Goal: Information Seeking & Learning: Learn about a topic

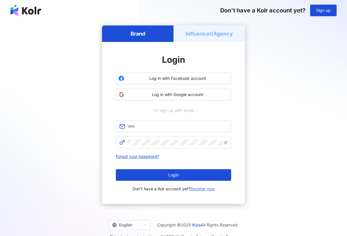
click at [196, 185] on span "Don't have a Kolr account yet? Register now" at bounding box center [174, 188] width 82 height 7
click at [285, 84] on div "Brand Influencer/Agency Login Log in with Facebook account Log in with Google a…" at bounding box center [174, 114] width 334 height 178
drag, startPoint x: 324, startPoint y: 51, endPoint x: 281, endPoint y: 33, distance: 46.0
click at [322, 50] on div "Brand Influencer/Agency Login Log in with Facebook account Log in with Google a…" at bounding box center [174, 114] width 334 height 178
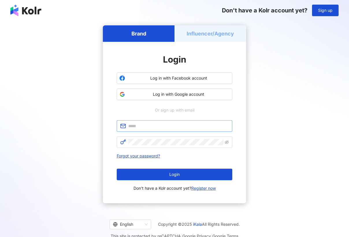
click at [153, 131] on span at bounding box center [174, 126] width 115 height 12
click at [192, 187] on link "Register now" at bounding box center [203, 188] width 25 height 5
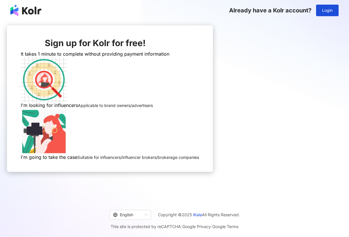
click at [67, 103] on img at bounding box center [44, 80] width 46 height 46
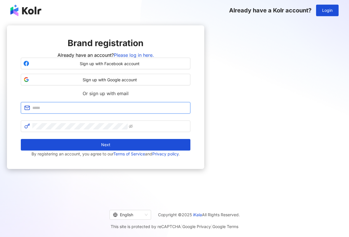
click at [181, 111] on input "text" at bounding box center [109, 108] width 154 height 6
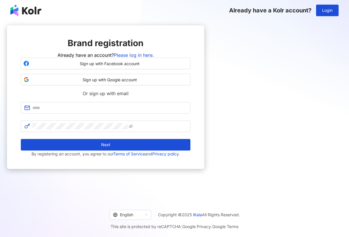
click at [204, 82] on div "Brand registration Already have an account? Please log in here. Sign up with Fa…" at bounding box center [105, 109] width 197 height 169
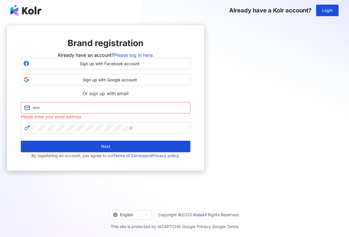
click at [204, 68] on div "Brand registration Already have an account? Please log in here. Sign up with Fa…" at bounding box center [105, 109] width 197 height 169
click at [177, 83] on span "Sign up with Google account" at bounding box center [109, 80] width 156 height 6
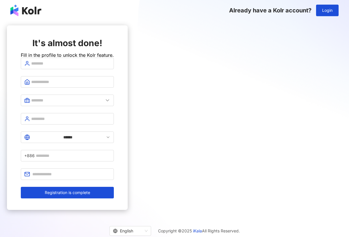
drag, startPoint x: 133, startPoint y: 39, endPoint x: 135, endPoint y: 58, distance: 19.4
click at [114, 40] on div "It's almost done! Fill in the profile to unlock the Kolr feature." at bounding box center [67, 47] width 93 height 21
click at [110, 67] on input "text" at bounding box center [70, 63] width 79 height 6
type input "*********"
click at [110, 85] on input "text" at bounding box center [70, 82] width 79 height 6
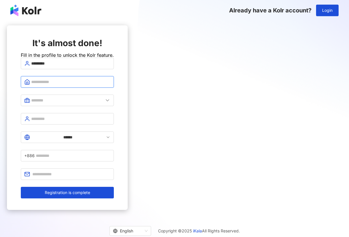
type input "*********"
drag, startPoint x: 159, startPoint y: 104, endPoint x: 160, endPoint y: 112, distance: 8.1
click at [103, 104] on input "text" at bounding box center [67, 100] width 72 height 6
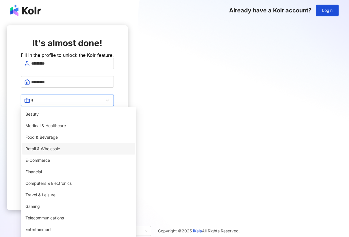
scroll to position [115, 0]
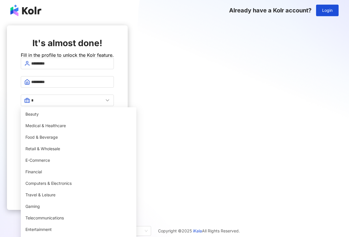
type input "**********"
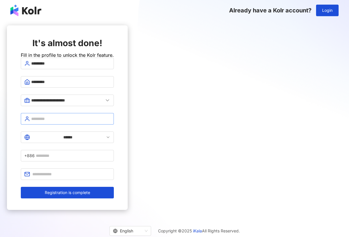
click at [114, 125] on span at bounding box center [67, 119] width 93 height 12
click at [114, 150] on span "+886" at bounding box center [67, 156] width 93 height 12
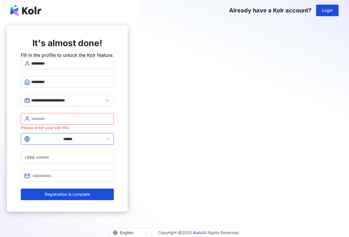
click at [104, 141] on input "******" at bounding box center [67, 139] width 73 height 6
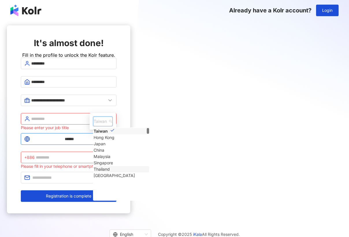
click at [110, 166] on div "Thailand" at bounding box center [102, 169] width 16 height 6
type input "********"
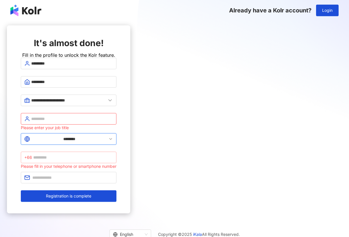
click at [116, 152] on span "+66" at bounding box center [69, 158] width 96 height 12
type input "*"
type input "**********"
click at [113, 121] on input "text" at bounding box center [72, 119] width 82 height 6
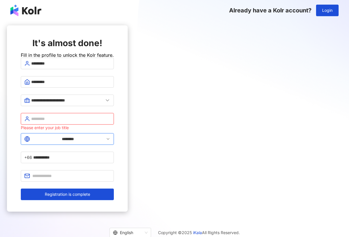
type input "*******"
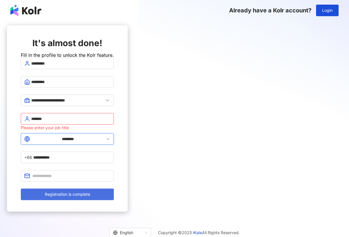
click at [90, 192] on span "Registration is complete" at bounding box center [67, 194] width 45 height 5
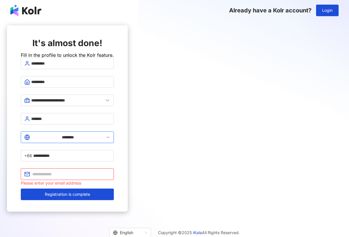
click at [110, 171] on input "text" at bounding box center [71, 174] width 78 height 6
click at [114, 169] on span at bounding box center [67, 175] width 93 height 12
paste input "**********"
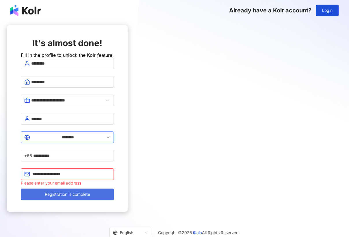
type input "**********"
click at [90, 192] on span "Registration is complete" at bounding box center [67, 194] width 45 height 5
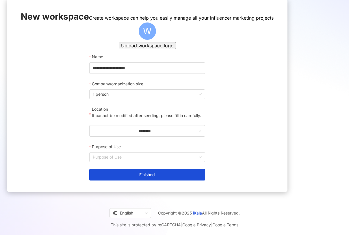
scroll to position [42, 0]
click at [132, 132] on input "********" at bounding box center [145, 131] width 104 height 6
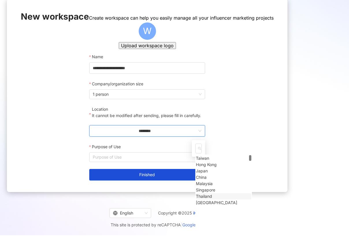
click at [196, 200] on div "Thailand" at bounding box center [204, 196] width 16 height 6
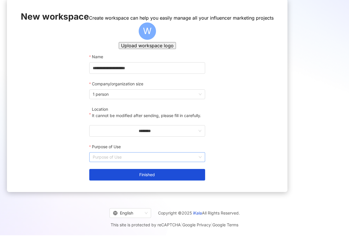
click at [122, 162] on input "Purpose of Use" at bounding box center [147, 157] width 109 height 9
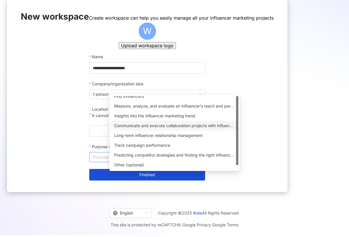
scroll to position [0, 0]
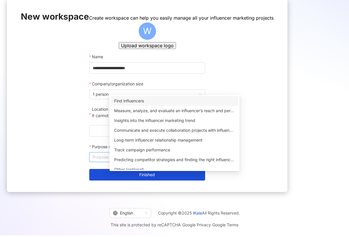
click at [158, 98] on div "Find influencers" at bounding box center [174, 101] width 121 height 6
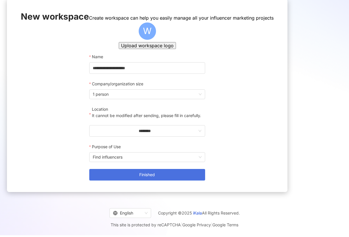
click at [184, 172] on button "Finished" at bounding box center [147, 175] width 116 height 12
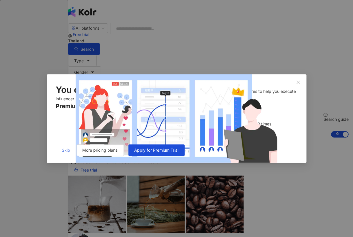
click at [66, 153] on span "Skip" at bounding box center [66, 150] width 8 height 5
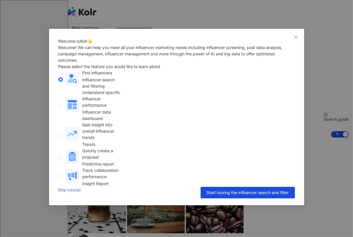
click at [68, 192] on link "Skip tutorial" at bounding box center [69, 193] width 23 height 12
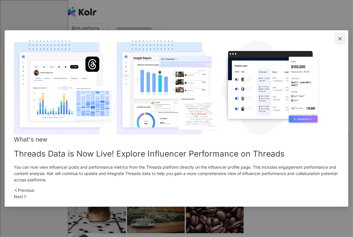
click at [334, 44] on button "Close" at bounding box center [340, 39] width 12 height 12
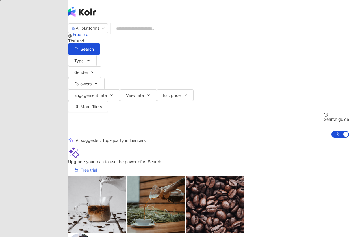
click at [97, 169] on span "Free trial" at bounding box center [89, 170] width 16 height 5
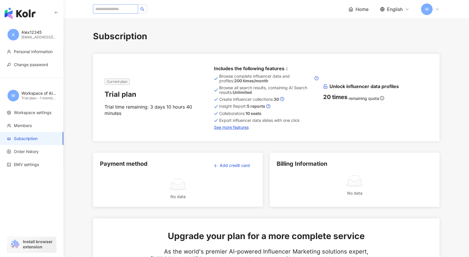
drag, startPoint x: 123, startPoint y: 2, endPoint x: 121, endPoint y: 11, distance: 9.1
click at [123, 2] on div "Home English W" at bounding box center [266, 9] width 346 height 18
click at [122, 10] on input "search" at bounding box center [115, 8] width 45 height 9
paste input "**********"
type input "**********"
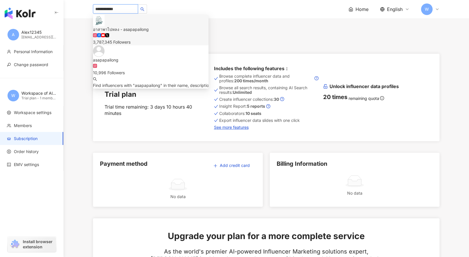
click at [147, 39] on div "3,787,345 Followers" at bounding box center [150, 42] width 115 height 6
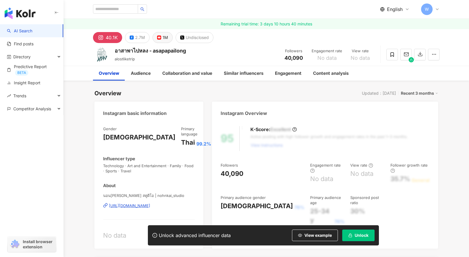
click at [166, 37] on div "1M" at bounding box center [164, 37] width 5 height 8
click at [162, 37] on div "1M" at bounding box center [164, 37] width 5 height 8
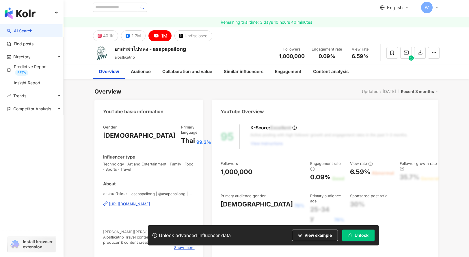
scroll to position [173, 0]
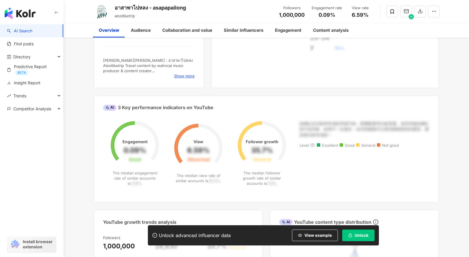
click at [364, 235] on span "Unlock" at bounding box center [361, 235] width 14 height 5
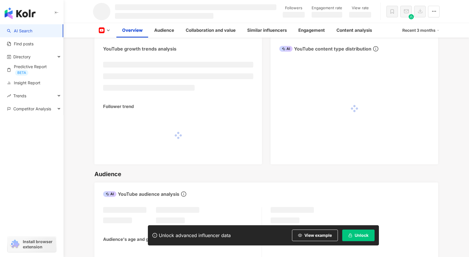
scroll to position [304, 0]
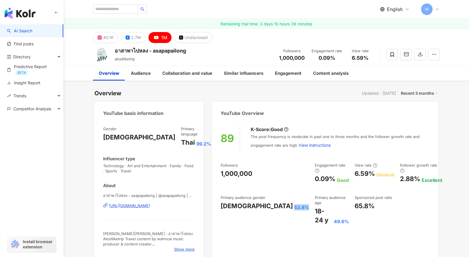
drag, startPoint x: 244, startPoint y: 201, endPoint x: 261, endPoint y: 206, distance: 17.6
click at [262, 205] on div "89 K-Score : Good The post frequency is moderate in past one to three months an…" at bounding box center [325, 190] width 226 height 140
drag, startPoint x: 274, startPoint y: 169, endPoint x: 287, endPoint y: 175, distance: 15.0
click at [288, 170] on div "Followers 1,000,000 Engagement rate 0.09% Good View rate 6.59% General Follower…" at bounding box center [324, 193] width 209 height 62
click at [315, 175] on div "0.09%" at bounding box center [325, 178] width 20 height 9
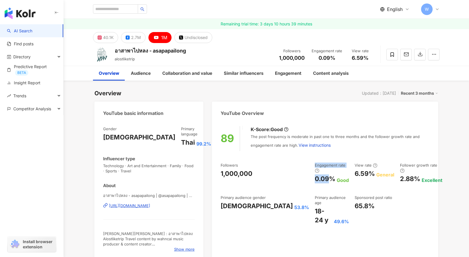
drag, startPoint x: 291, startPoint y: 173, endPoint x: 290, endPoint y: 144, distance: 29.5
click at [315, 174] on div "0.09%" at bounding box center [325, 178] width 20 height 9
drag, startPoint x: 291, startPoint y: 196, endPoint x: 286, endPoint y: 185, distance: 11.9
click at [315, 195] on div "Primary audience age 18-24 y 49.6%" at bounding box center [332, 210] width 34 height 30
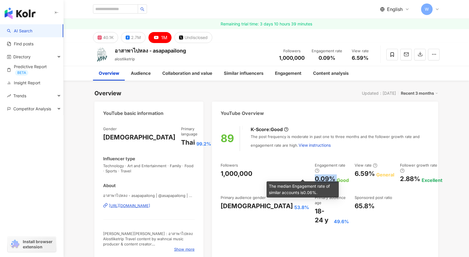
drag, startPoint x: 272, startPoint y: 172, endPoint x: 292, endPoint y: 173, distance: 19.9
click at [296, 174] on div "Followers 1,000,000 Engagement rate 0.09% Good View rate 6.59% General Follower…" at bounding box center [324, 193] width 209 height 62
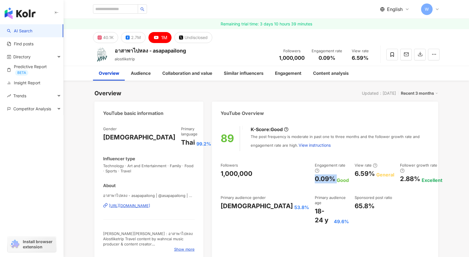
copy div "0.09%"
click at [119, 11] on input "search" at bounding box center [115, 8] width 45 height 9
paste input "**********"
type input "**********"
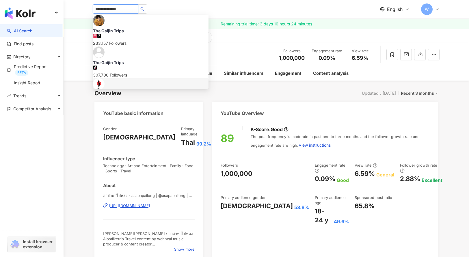
click at [152, 91] on div "TheGaijinTrips 1,220,000 Followers" at bounding box center [150, 100] width 115 height 18
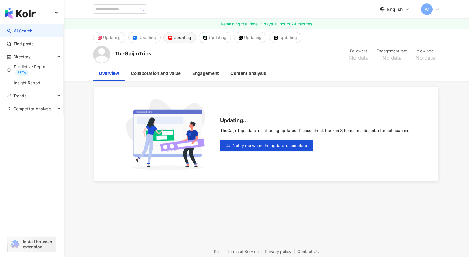
click at [180, 40] on div "Updating" at bounding box center [182, 37] width 18 height 8
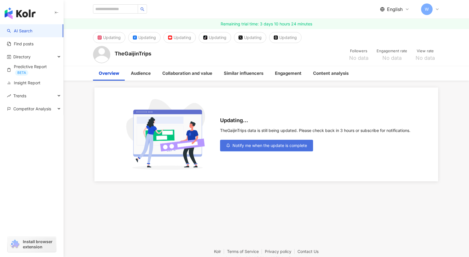
click at [244, 144] on span "Notify me when the update is complete" at bounding box center [269, 145] width 74 height 5
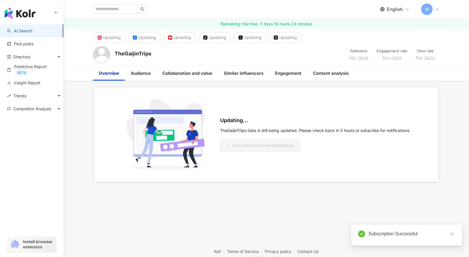
click at [335, 179] on div "Updating... TheGaijinTrips data is still being updated. Please check back in 3 …" at bounding box center [265, 134] width 343 height 94
click at [119, 8] on input "search" at bounding box center [115, 8] width 45 height 9
paste input "**********"
type input "**********"
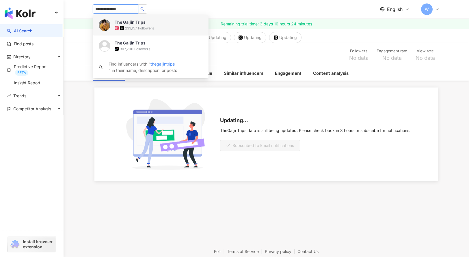
click at [149, 21] on span "The Gaijin Trips" at bounding box center [134, 22] width 38 height 6
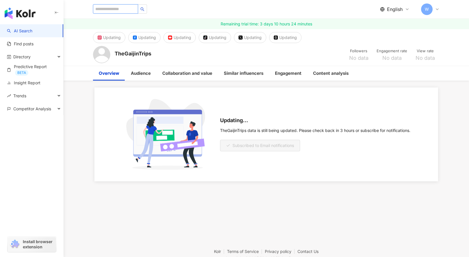
click at [125, 7] on input "search" at bounding box center [115, 8] width 45 height 9
paste input "**********"
type input "**********"
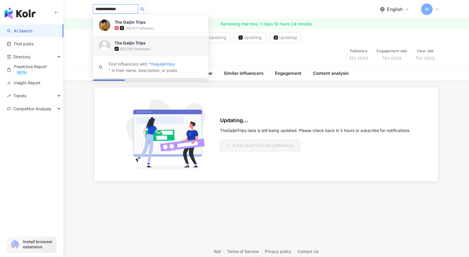
click at [141, 44] on div "The Gaijin Trips" at bounding box center [130, 43] width 31 height 6
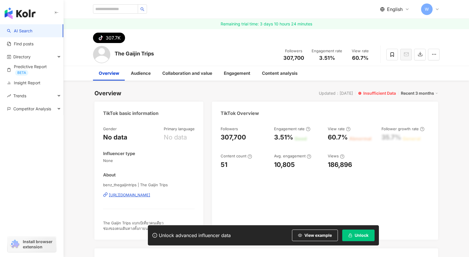
scroll to position [58, 0]
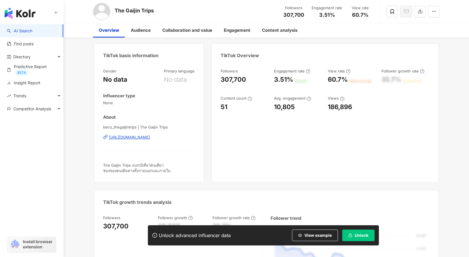
click at [150, 137] on div "[URL][DOMAIN_NAME]" at bounding box center [129, 136] width 41 height 5
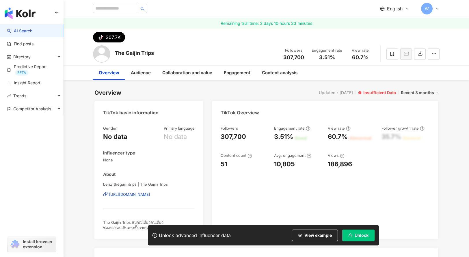
scroll to position [0, 0]
click at [361, 233] on span "Unlock" at bounding box center [361, 235] width 14 height 5
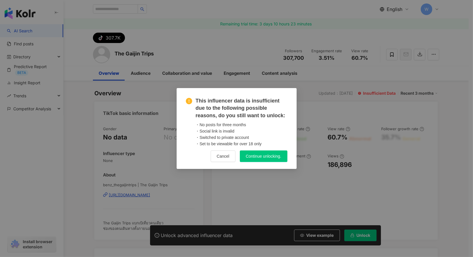
click at [223, 157] on span "Cancel" at bounding box center [223, 156] width 13 height 5
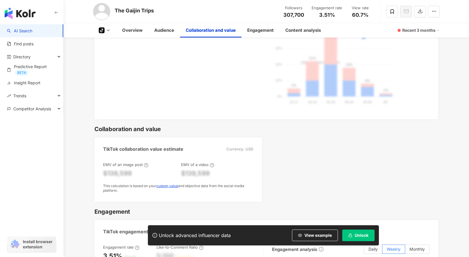
scroll to position [491, 0]
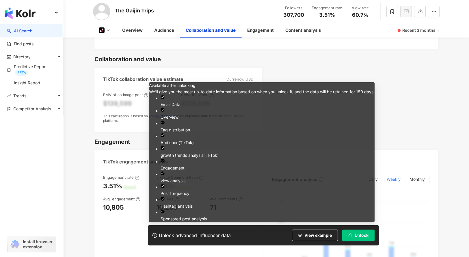
click at [368, 235] on span "Unlock" at bounding box center [361, 235] width 14 height 5
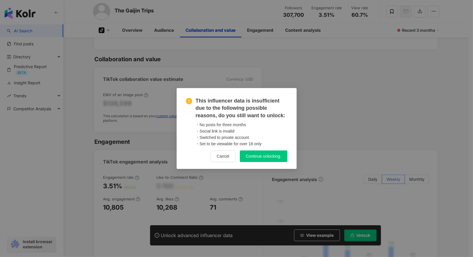
click at [285, 159] on button "Continue unlocking." at bounding box center [264, 156] width 48 height 12
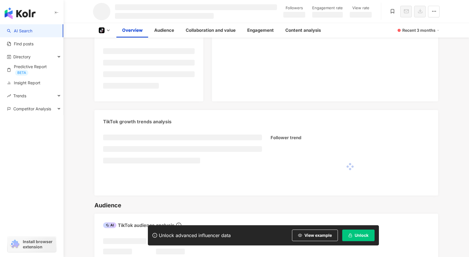
scroll to position [145, 0]
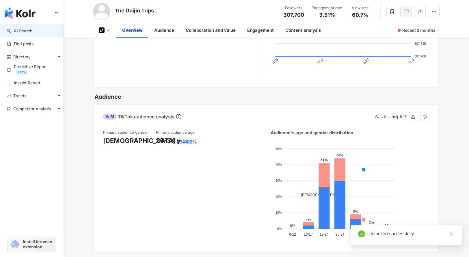
scroll to position [317, 0]
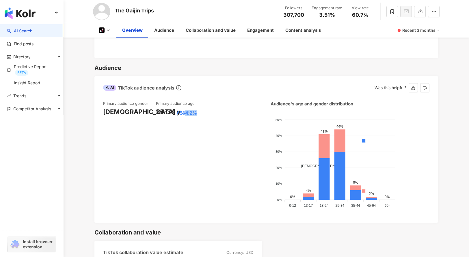
drag, startPoint x: 187, startPoint y: 113, endPoint x: 208, endPoint y: 108, distance: 21.5
click at [208, 108] on div "25-34 y 44.2%" at bounding box center [182, 111] width 53 height 9
click at [189, 120] on div "Primary audience age [DEMOGRAPHIC_DATA] y 44.2%" at bounding box center [182, 157] width 53 height 113
click at [184, 111] on div "44.2%" at bounding box center [189, 113] width 15 height 6
click at [182, 111] on div "44.2%" at bounding box center [189, 113] width 15 height 6
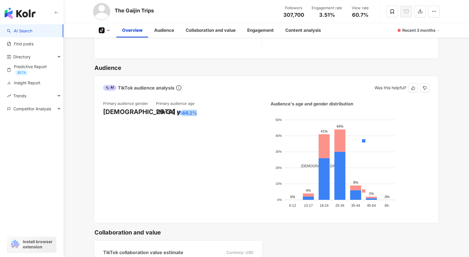
drag, startPoint x: 183, startPoint y: 113, endPoint x: 198, endPoint y: 111, distance: 14.8
click at [202, 112] on div "25-34 y 44.2%" at bounding box center [182, 111] width 53 height 9
copy div "44.2%"
drag, startPoint x: 131, startPoint y: 112, endPoint x: 141, endPoint y: 16, distance: 96.6
click at [141, 112] on div "[DEMOGRAPHIC_DATA] 65.4%" at bounding box center [129, 111] width 53 height 9
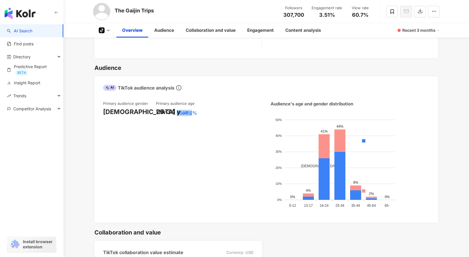
copy div "65.4%"
drag, startPoint x: 184, startPoint y: 111, endPoint x: 203, endPoint y: 106, distance: 19.9
click at [204, 105] on div "Primary audience age [DEMOGRAPHIC_DATA] y 44.2%" at bounding box center [182, 157] width 53 height 113
click at [199, 111] on div "25-34 y 44.2%" at bounding box center [182, 111] width 53 height 9
copy div "44.2%"
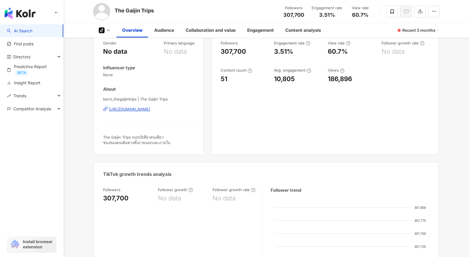
scroll to position [0, 0]
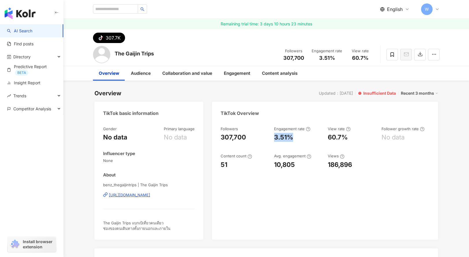
drag, startPoint x: 277, startPoint y: 136, endPoint x: 291, endPoint y: 140, distance: 14.7
click at [294, 139] on div "3.51%" at bounding box center [298, 137] width 48 height 9
copy div "3.51%"
click at [111, 11] on input "search" at bounding box center [115, 8] width 45 height 9
paste input "******"
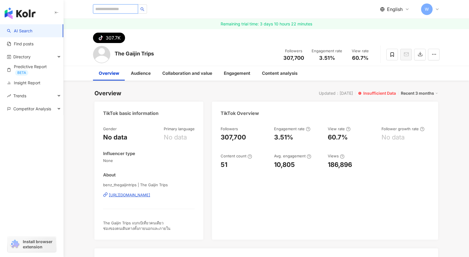
type input "******"
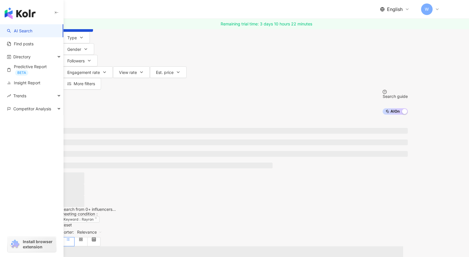
click at [153, 11] on input "******" at bounding box center [129, 5] width 47 height 11
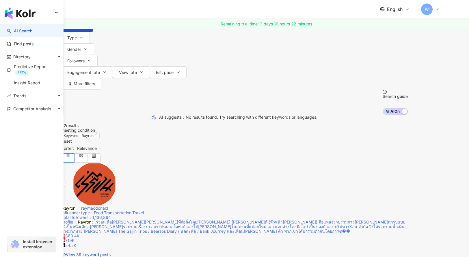
click at [108, 205] on span "raymacdonald" at bounding box center [94, 207] width 27 height 5
click at [153, 11] on input "******" at bounding box center [129, 5] width 47 height 11
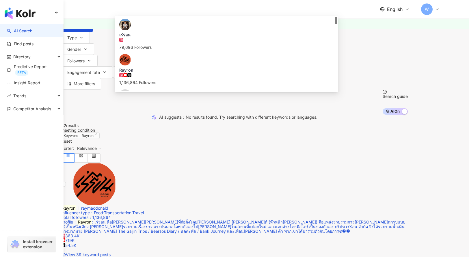
click at [153, 11] on input "******" at bounding box center [129, 5] width 47 height 11
paste input "*****"
type input "**********"
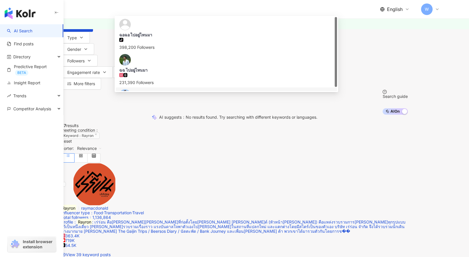
click at [202, 115] on div "377,000 Followers" at bounding box center [226, 118] width 214 height 6
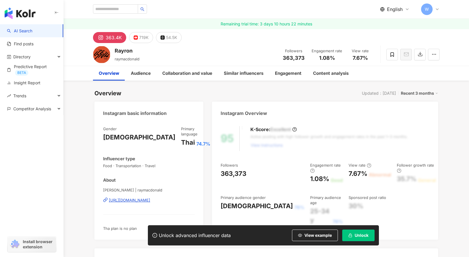
click at [363, 233] on span "Unlock" at bounding box center [361, 235] width 14 height 5
click at [138, 37] on button "719K" at bounding box center [141, 37] width 24 height 11
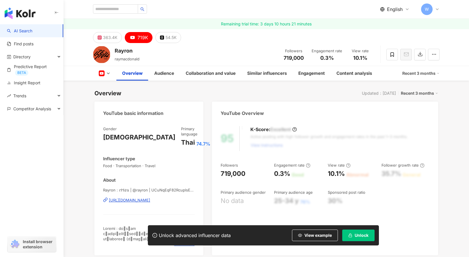
scroll to position [115, 0]
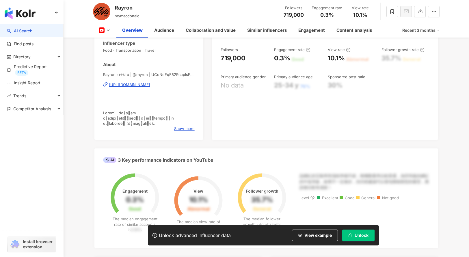
click at [357, 236] on span "Unlock" at bounding box center [361, 235] width 14 height 5
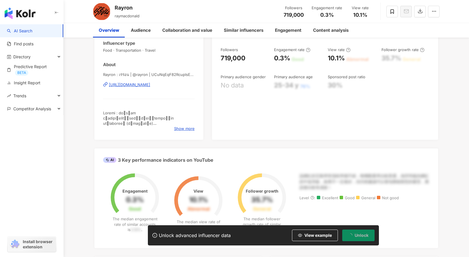
scroll to position [0, 0]
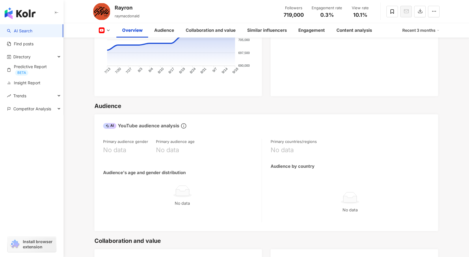
scroll to position [491, 0]
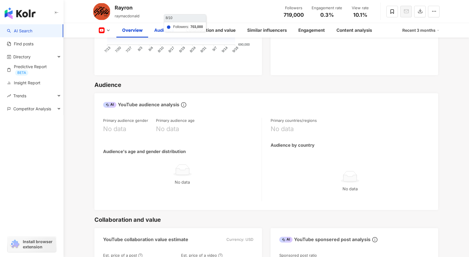
click at [159, 35] on div "Audience" at bounding box center [163, 30] width 31 height 14
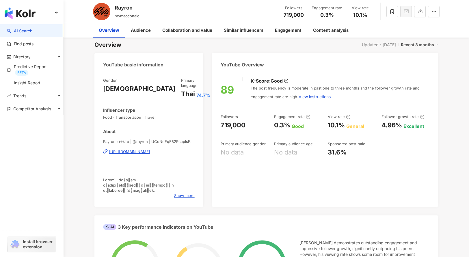
scroll to position [20, 0]
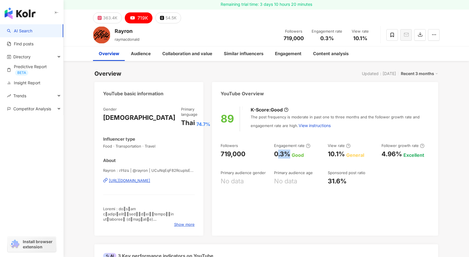
drag, startPoint x: 277, startPoint y: 153, endPoint x: 289, endPoint y: 154, distance: 11.9
click at [291, 154] on div "0.3% Good" at bounding box center [298, 153] width 48 height 9
click at [281, 153] on div "0.3%" at bounding box center [282, 153] width 16 height 9
drag, startPoint x: 285, startPoint y: 153, endPoint x: 288, endPoint y: 153, distance: 3.5
click at [288, 153] on div "Followers 719,000 Engagement rate 0.3% Good View rate 10.1% General Follower gr…" at bounding box center [324, 164] width 209 height 43
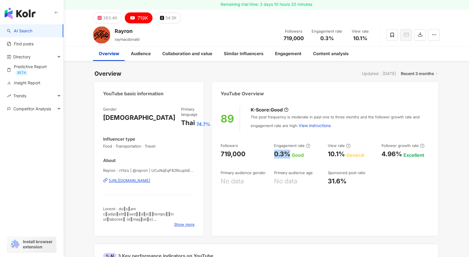
copy div "0.3%"
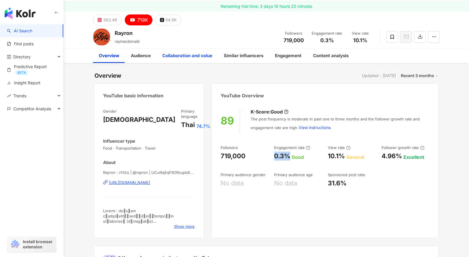
scroll to position [0, 0]
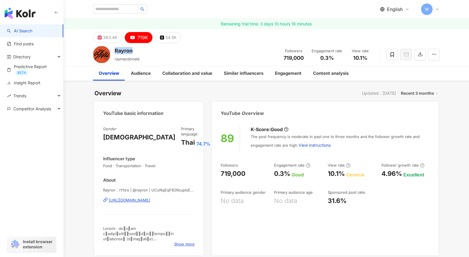
drag, startPoint x: 119, startPoint y: 47, endPoint x: 124, endPoint y: 23, distance: 25.4
click at [132, 46] on div "Rayron raymacdonald Followers 719,000 Engagement rate 0.3% View rate 10.1%" at bounding box center [265, 54] width 369 height 23
copy div "Rayron"
click at [119, 11] on input "search" at bounding box center [115, 8] width 45 height 9
paste input "******"
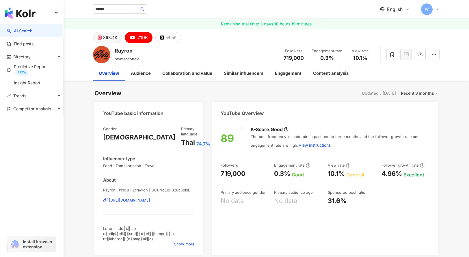
click at [111, 41] on div "363.4K" at bounding box center [110, 37] width 14 height 8
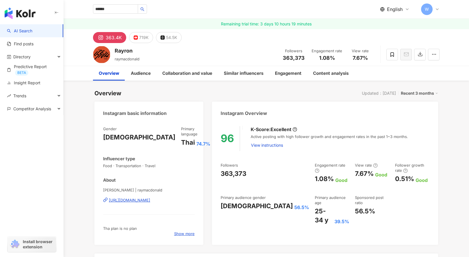
scroll to position [58, 0]
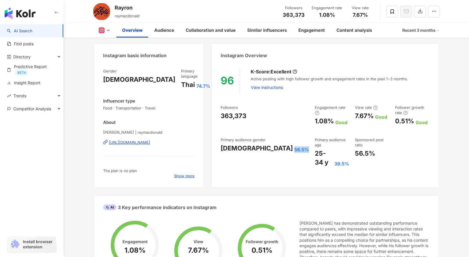
click at [254, 144] on div "Male 56.5%" at bounding box center [264, 148] width 88 height 9
drag, startPoint x: 302, startPoint y: 141, endPoint x: 256, endPoint y: 66, distance: 87.7
click at [316, 149] on div "25-34 y 39.5%" at bounding box center [332, 158] width 34 height 18
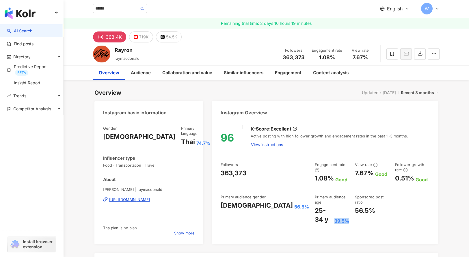
scroll to position [0, 0]
click at [106, 10] on input "******" at bounding box center [115, 8] width 45 height 9
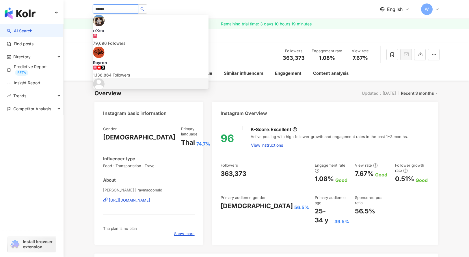
paste input "**********"
click at [105, 10] on input "**********" at bounding box center [115, 8] width 45 height 9
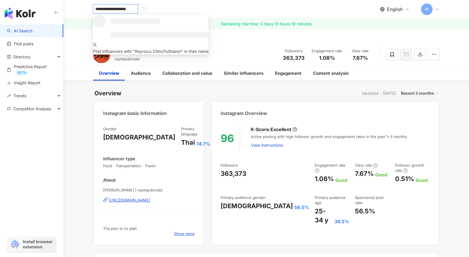
click at [105, 10] on input "**********" at bounding box center [115, 8] width 45 height 9
paste input "search"
type input "**********"
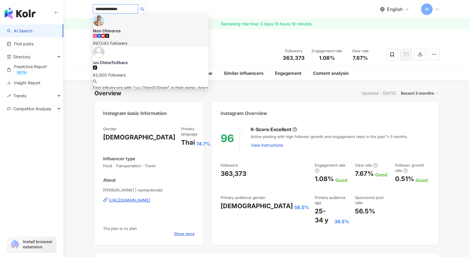
click at [155, 40] on div "997,043 Followers" at bounding box center [150, 43] width 115 height 6
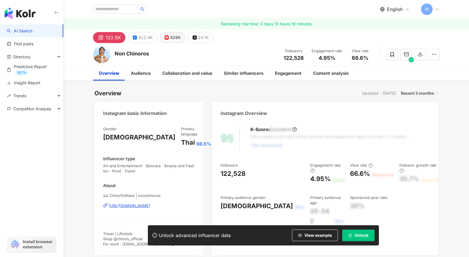
click at [175, 37] on div "428K" at bounding box center [175, 37] width 10 height 8
click at [166, 38] on button "428K" at bounding box center [172, 37] width 25 height 11
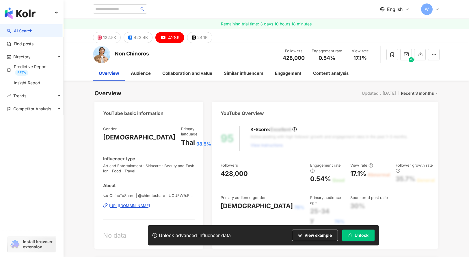
click at [357, 235] on span "Unlock" at bounding box center [361, 235] width 14 height 5
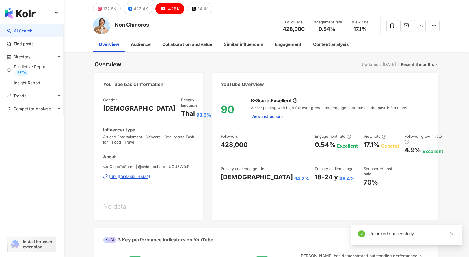
click at [289, 149] on div "Followers 428,000 Engagement rate 0.54% Excellent View rate 17.1% General Follo…" at bounding box center [324, 160] width 209 height 53
click at [315, 147] on div "0.54%" at bounding box center [325, 144] width 21 height 9
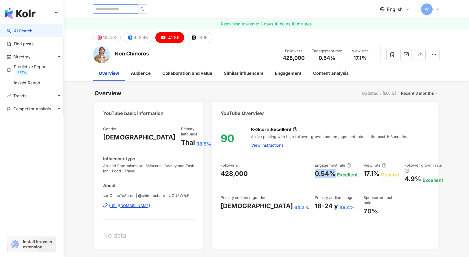
click at [119, 10] on input "search" at bounding box center [115, 8] width 45 height 9
paste input "**********"
type input "**********"
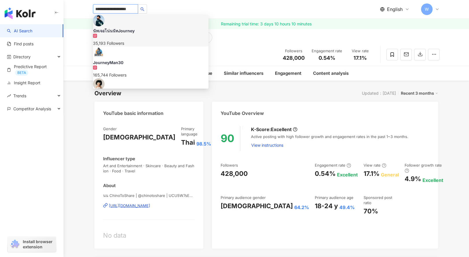
click at [142, 40] on div "35,193 Followers" at bounding box center [150, 43] width 115 height 6
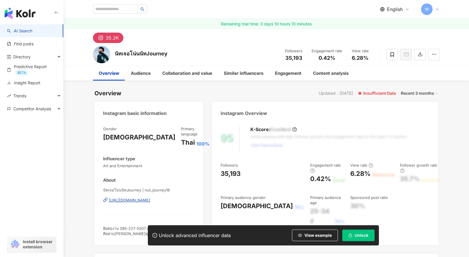
click at [131, 52] on div "นัทเจอโน่นนัทJourney" at bounding box center [141, 53] width 53 height 7
click at [132, 53] on div "นัทเจอโน่นนัทJourney" at bounding box center [141, 53] width 53 height 7
drag, startPoint x: 129, startPoint y: 54, endPoint x: 117, endPoint y: 51, distance: 13.0
click at [123, 52] on div "นัทเจอโน่นนัทJourney" at bounding box center [141, 53] width 53 height 7
drag, startPoint x: 148, startPoint y: 66, endPoint x: 147, endPoint y: 58, distance: 7.6
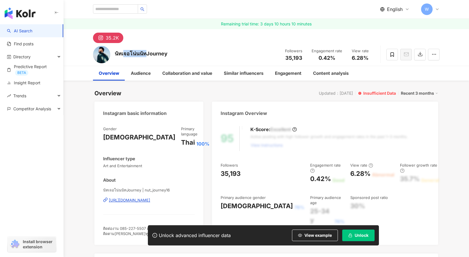
click at [148, 66] on div "นัทเจอโน่นนัทJourney Followers 35,193 Engagement rate 0.42% View rate 6.28% Ove…" at bounding box center [265, 62] width 405 height 38
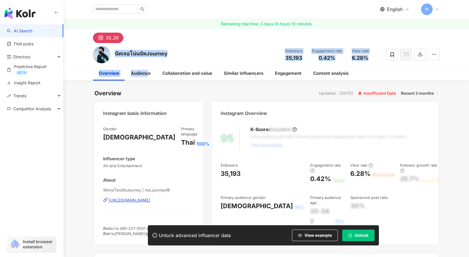
click at [147, 54] on div "นัทเจอโน่นนัทJourney" at bounding box center [141, 53] width 53 height 7
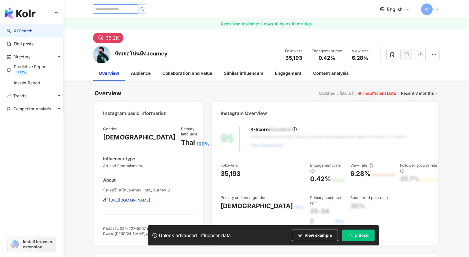
click at [122, 9] on input "search" at bounding box center [115, 8] width 45 height 9
type input "*"
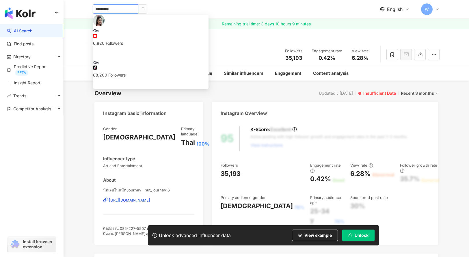
type input "**********"
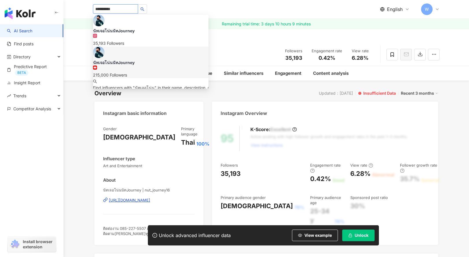
click at [113, 46] on div "นัทเจอโน่นนัทJourney 215,000 Followers" at bounding box center [150, 62] width 115 height 32
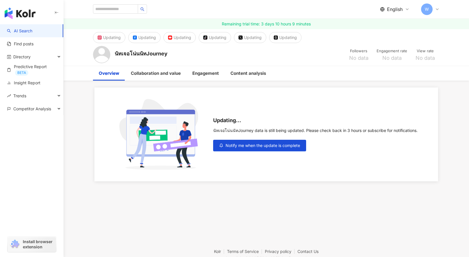
drag, startPoint x: 277, startPoint y: 150, endPoint x: 278, endPoint y: 155, distance: 4.7
click at [278, 155] on div "Updating... นัทเจอโน่นนัทJourney data is still being updated. Please check back…" at bounding box center [265, 134] width 343 height 94
click at [272, 147] on span "Notify me when the update is complete" at bounding box center [262, 145] width 74 height 5
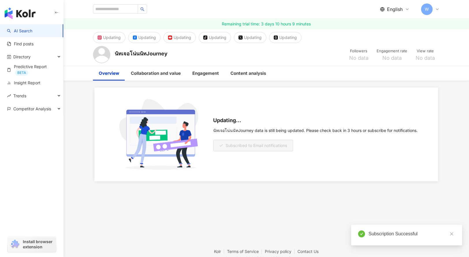
click at [139, 53] on div "นัทเจอโน่นนัทJourney" at bounding box center [141, 53] width 53 height 7
copy div "นัทเจอโน่นนัทJourney"
click at [124, 10] on input "search" at bounding box center [115, 8] width 45 height 9
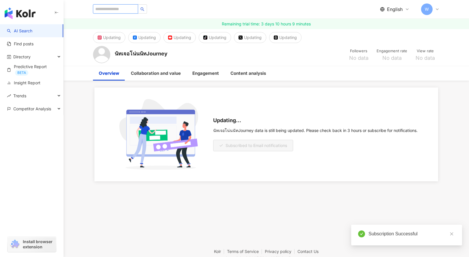
paste input "**********"
type input "**********"
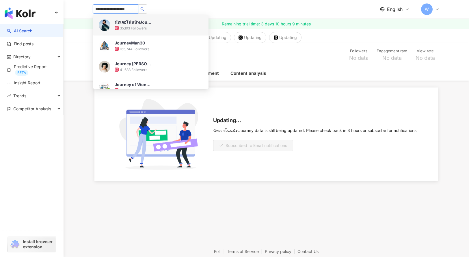
click at [133, 28] on div "35,193 Followers" at bounding box center [133, 28] width 27 height 5
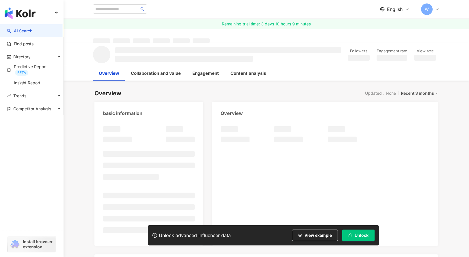
click at [359, 237] on span "Unlock" at bounding box center [361, 235] width 14 height 5
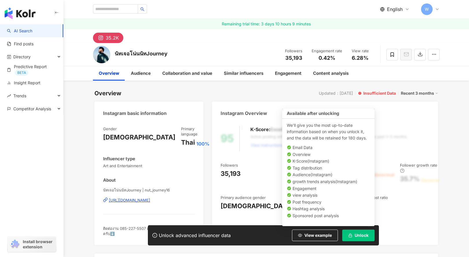
click at [347, 233] on button "Unlock" at bounding box center [358, 235] width 32 height 12
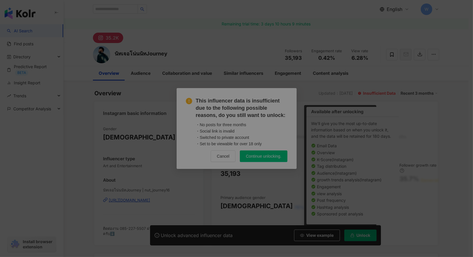
click at [267, 156] on span "Continue unlocking." at bounding box center [263, 156] width 35 height 5
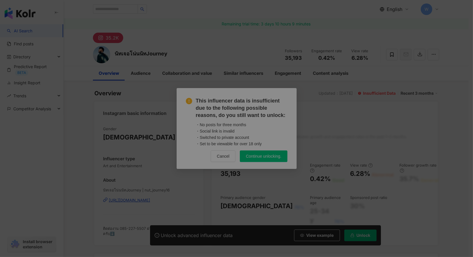
click at [259, 157] on div "This influencer data is insufficient due to the following possible reasons, do …" at bounding box center [236, 128] width 473 height 257
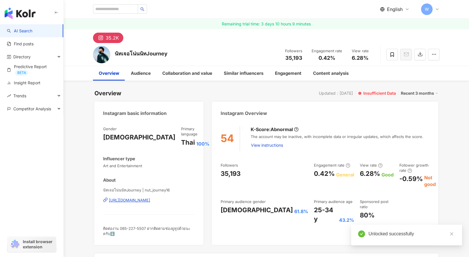
click at [290, 143] on div "54 K-Score : Abnormal The account may be inactive, with incomplete data or irre…" at bounding box center [325, 182] width 226 height 124
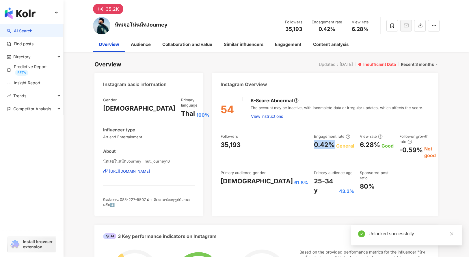
drag, startPoint x: 286, startPoint y: 141, endPoint x: 293, endPoint y: 143, distance: 7.2
click at [293, 143] on div "Followers 35,193 Engagement rate 0.42% General View rate 6.28% Good Follower gr…" at bounding box center [324, 164] width 209 height 61
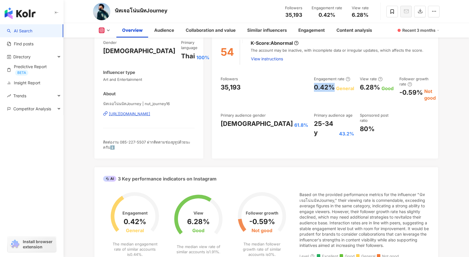
scroll to position [87, 0]
drag, startPoint x: 302, startPoint y: 114, endPoint x: 316, endPoint y: 113, distance: 14.4
click at [316, 119] on div "25-34 y 43.2%" at bounding box center [334, 128] width 40 height 18
click at [110, 30] on icon at bounding box center [108, 30] width 5 height 5
click at [265, 134] on div "54 K-Score : Abnormal The account may be inactive, with incomplete data or irre…" at bounding box center [325, 96] width 226 height 124
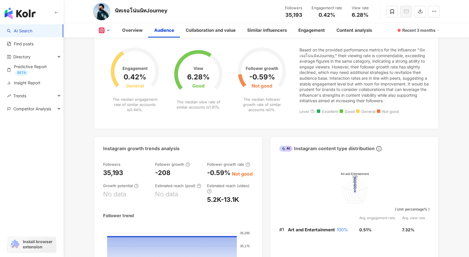
scroll to position [491, 0]
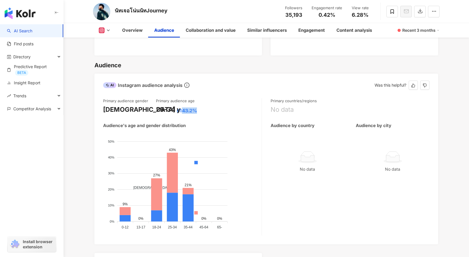
drag, startPoint x: 183, startPoint y: 105, endPoint x: 197, endPoint y: 108, distance: 14.5
click at [198, 108] on div "25-34 y 43.2%" at bounding box center [182, 109] width 53 height 9
copy div "43.2%"
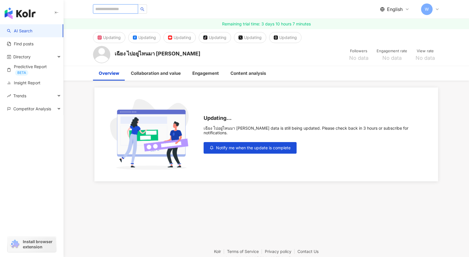
click at [127, 10] on input "search" at bounding box center [115, 8] width 45 height 9
paste input "**********"
type input "**********"
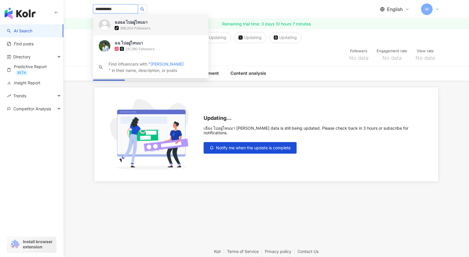
click at [144, 30] on div "398,200 Followers" at bounding box center [135, 28] width 30 height 5
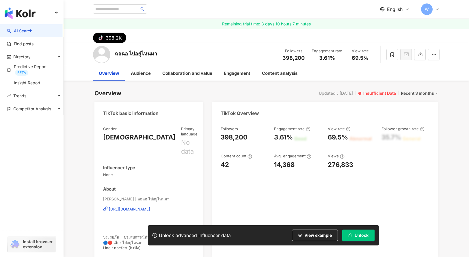
click at [360, 234] on span "Unlock" at bounding box center [361, 235] width 14 height 5
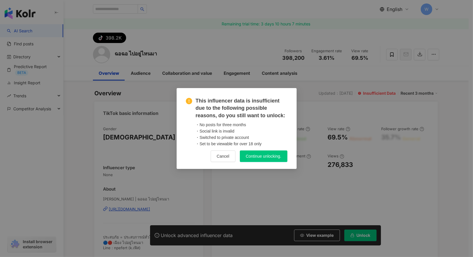
click at [261, 156] on span "Continue unlocking." at bounding box center [263, 156] width 35 height 5
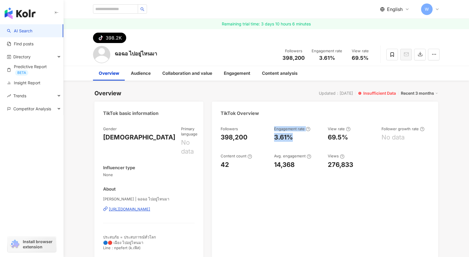
drag, startPoint x: 277, startPoint y: 140, endPoint x: 294, endPoint y: 136, distance: 17.4
click at [293, 138] on div "Followers 398,200 Engagement rate 3.61% View rate 69.5% Follower growth rate No…" at bounding box center [324, 147] width 209 height 43
click at [294, 137] on div "3.61%" at bounding box center [298, 137] width 48 height 9
click at [278, 138] on div "3.61%" at bounding box center [283, 137] width 19 height 9
drag, startPoint x: 276, startPoint y: 138, endPoint x: 299, endPoint y: 137, distance: 23.4
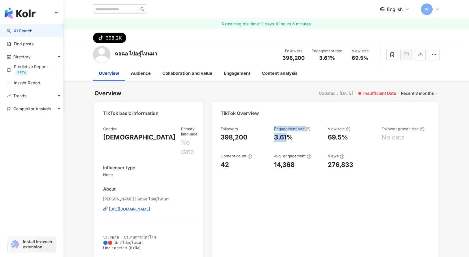
click at [286, 138] on div "Followers 398,200 Engagement rate 3.61% View rate 69.5% Follower growth rate No…" at bounding box center [324, 147] width 209 height 43
click at [299, 137] on div "3.61%" at bounding box center [298, 137] width 48 height 9
click at [291, 137] on div "3.61%" at bounding box center [283, 137] width 19 height 9
drag, startPoint x: 291, startPoint y: 137, endPoint x: 271, endPoint y: 132, distance: 20.6
click at [271, 132] on div "Followers 398,200 Engagement rate 3.61% View rate 69.5% Follower growth rate No…" at bounding box center [324, 147] width 209 height 43
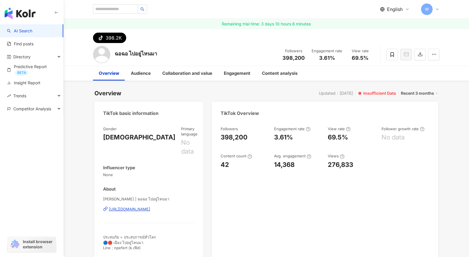
drag, startPoint x: 269, startPoint y: 148, endPoint x: 271, endPoint y: 142, distance: 6.5
click at [269, 148] on div "Followers 398,200 Engagement rate 3.61% View rate 69.5% Follower growth rate No…" at bounding box center [324, 147] width 209 height 43
drag, startPoint x: 275, startPoint y: 137, endPoint x: 293, endPoint y: 139, distance: 18.0
click at [293, 139] on div "3.61%" at bounding box center [283, 137] width 19 height 9
copy div "3.61%"
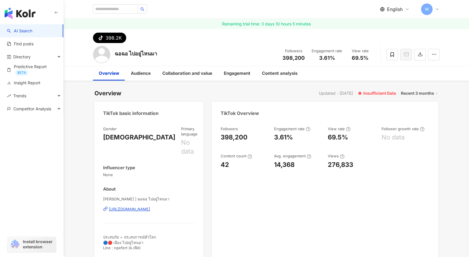
click at [152, 70] on div "Audience" at bounding box center [140, 73] width 31 height 14
click at [115, 15] on div "English W" at bounding box center [266, 9] width 346 height 18
click at [114, 13] on span at bounding box center [120, 8] width 54 height 9
paste input "**********"
type input "**********"
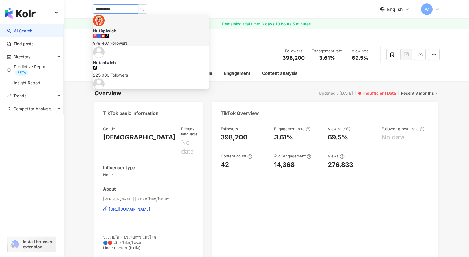
click at [143, 31] on div "NutApiwich 979,407 Followers" at bounding box center [150, 31] width 115 height 32
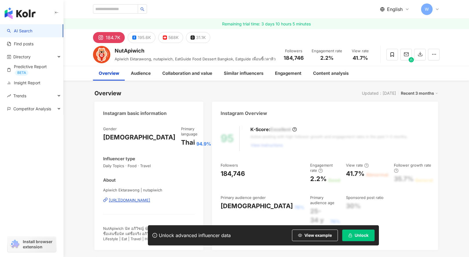
click at [169, 38] on div "568K" at bounding box center [173, 37] width 10 height 8
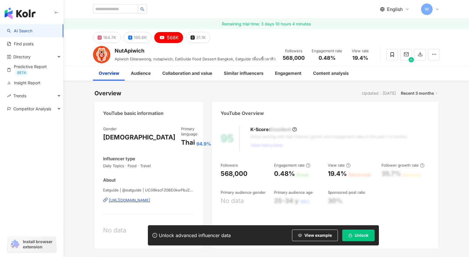
click at [360, 235] on span "Unlock" at bounding box center [361, 235] width 14 height 5
click at [361, 236] on span "Unlock" at bounding box center [361, 235] width 14 height 5
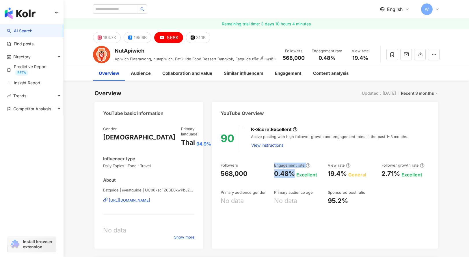
drag, startPoint x: 279, startPoint y: 176, endPoint x: 294, endPoint y: 174, distance: 14.3
click at [294, 174] on div "Followers 568,000 Engagement rate 0.48% Excellent View rate 19.4% General Follo…" at bounding box center [324, 183] width 209 height 43
click at [293, 174] on div "0.48%" at bounding box center [284, 173] width 21 height 9
drag, startPoint x: 294, startPoint y: 173, endPoint x: 275, endPoint y: 174, distance: 19.4
click at [275, 173] on div "0.48%" at bounding box center [284, 173] width 21 height 9
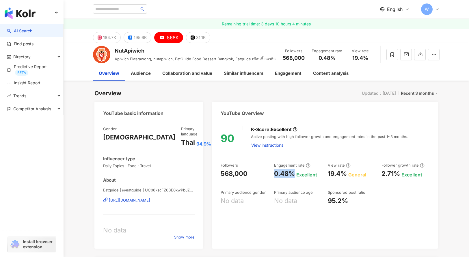
copy div "0.48%"
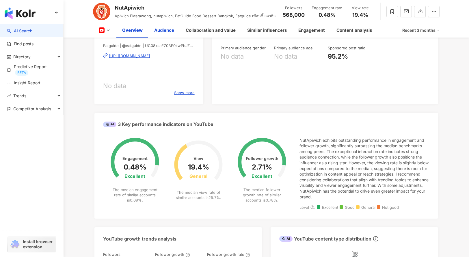
click at [161, 28] on div "Audience" at bounding box center [164, 30] width 20 height 7
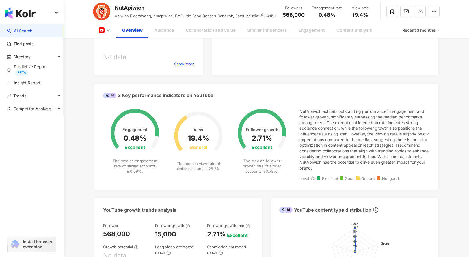
scroll to position [132, 0]
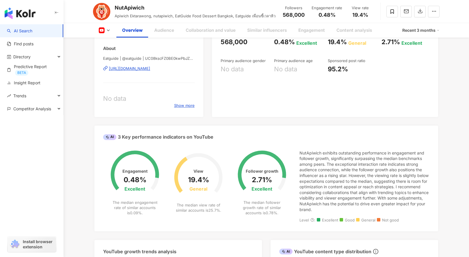
click at [110, 31] on icon at bounding box center [108, 30] width 5 height 5
click at [106, 30] on icon at bounding box center [108, 30] width 5 height 5
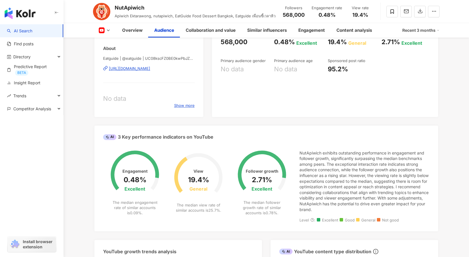
scroll to position [507, 0]
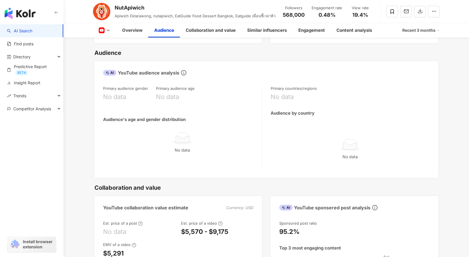
click at [110, 32] on icon at bounding box center [108, 30] width 5 height 5
click at [121, 51] on button "Facebook" at bounding box center [110, 54] width 29 height 8
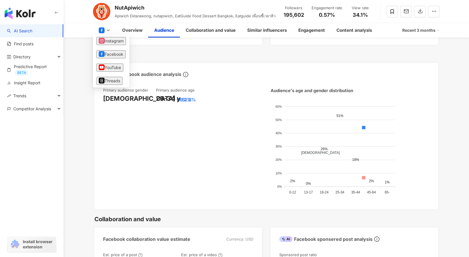
click at [239, 157] on div "Primary audience gender [DEMOGRAPHIC_DATA] 66.2% Primary audience age [DEMOGRAP…" at bounding box center [182, 143] width 159 height 113
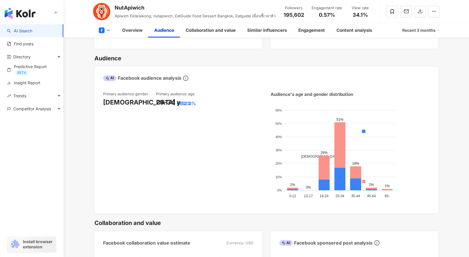
scroll to position [445, 0]
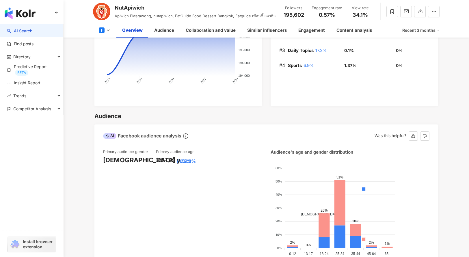
click at [197, 156] on div "25-34 y 51.2%" at bounding box center [182, 160] width 53 height 9
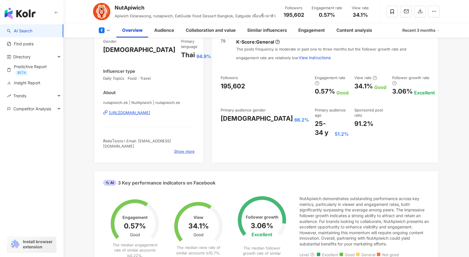
scroll to position [41, 0]
